Goal: Information Seeking & Learning: Learn about a topic

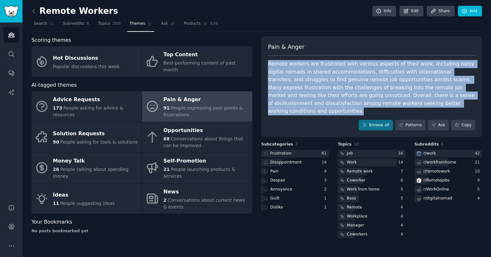
click at [302, 84] on div "Remote workers are frustrated with various aspects of their work, including noi…" at bounding box center [371, 87] width 207 height 55
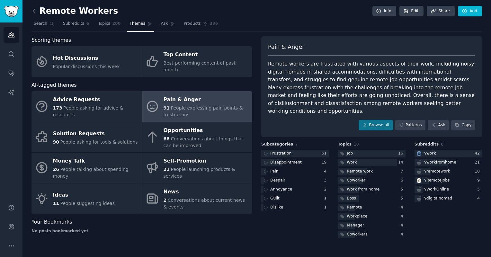
click at [331, 70] on div "Remote workers are frustrated with various aspects of their work, including noi…" at bounding box center [371, 87] width 207 height 55
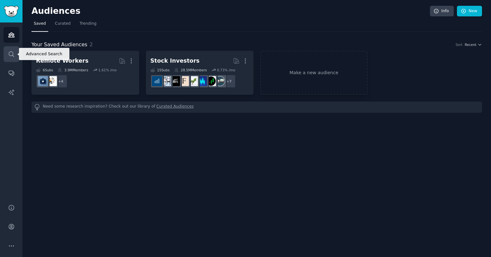
click at [11, 49] on link "Search" at bounding box center [12, 54] width 16 height 16
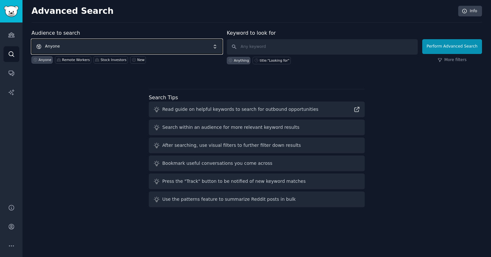
click at [100, 48] on span "Anyone" at bounding box center [126, 46] width 191 height 15
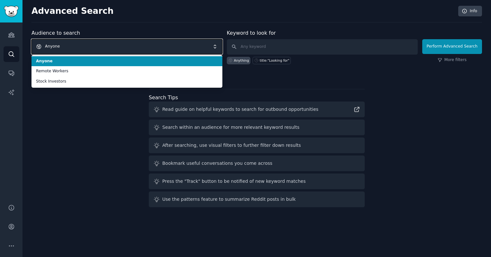
click at [100, 48] on span "Anyone" at bounding box center [126, 46] width 191 height 15
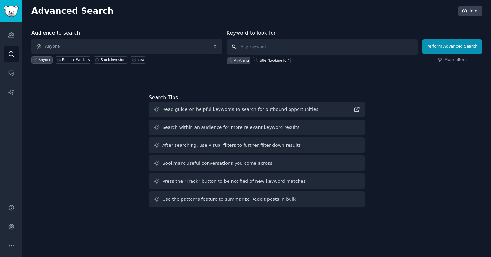
click at [244, 41] on input "text" at bounding box center [322, 46] width 191 height 15
type input "Cold email"
click button "Perform Advanced Search" at bounding box center [452, 46] width 60 height 15
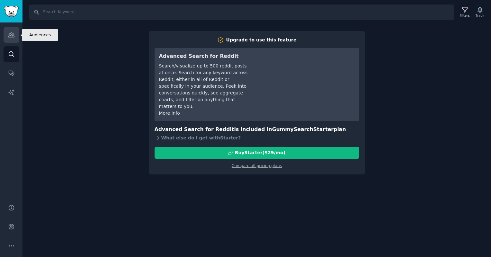
click at [11, 36] on icon "Sidebar" at bounding box center [11, 34] width 7 height 7
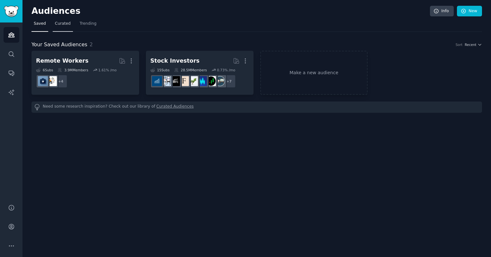
click at [65, 23] on span "Curated" at bounding box center [63, 24] width 16 height 6
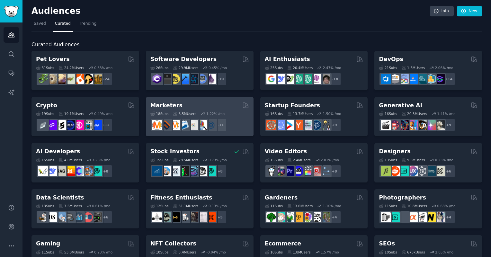
scroll to position [161, 0]
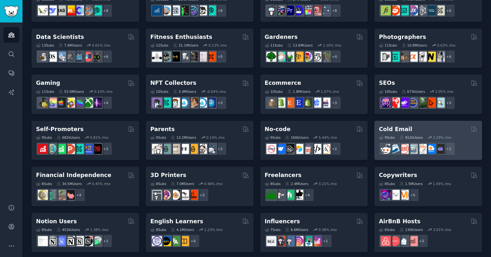
click at [395, 127] on h2 "Cold Email" at bounding box center [395, 129] width 33 height 8
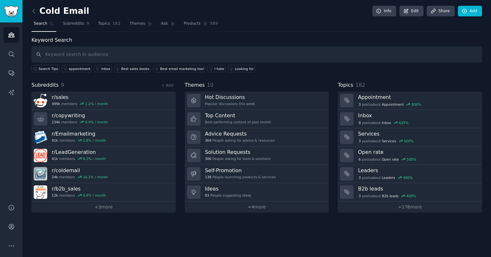
click at [297, 66] on div "Search Tips appointment inbox Best sales books Best email marketing tool I hate…" at bounding box center [256, 68] width 450 height 10
click at [112, 206] on link "+ 3 more" at bounding box center [103, 206] width 144 height 11
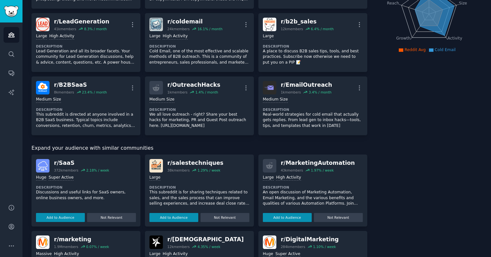
scroll to position [99, 0]
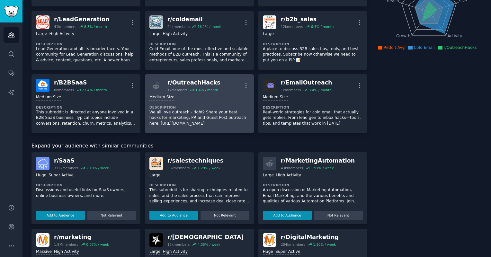
click at [185, 88] on div "1k members 1.4 % / month" at bounding box center [193, 90] width 53 height 4
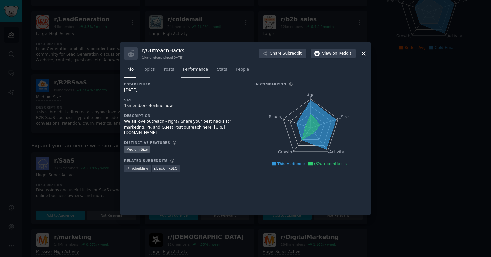
click at [196, 71] on span "Performance" at bounding box center [195, 70] width 25 height 6
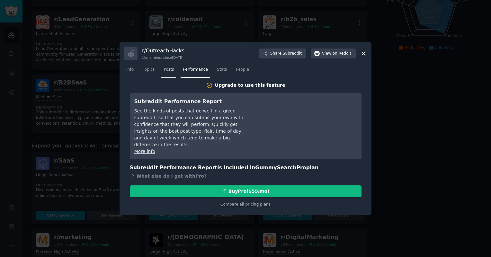
click at [161, 73] on link "Posts" at bounding box center [168, 71] width 15 height 13
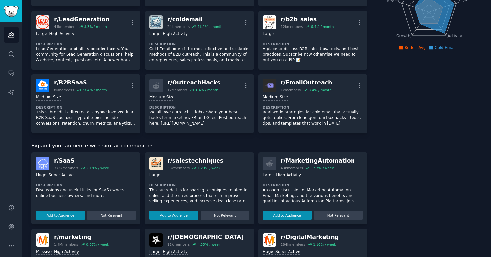
scroll to position [196, 0]
